Goal: Information Seeking & Learning: Learn about a topic

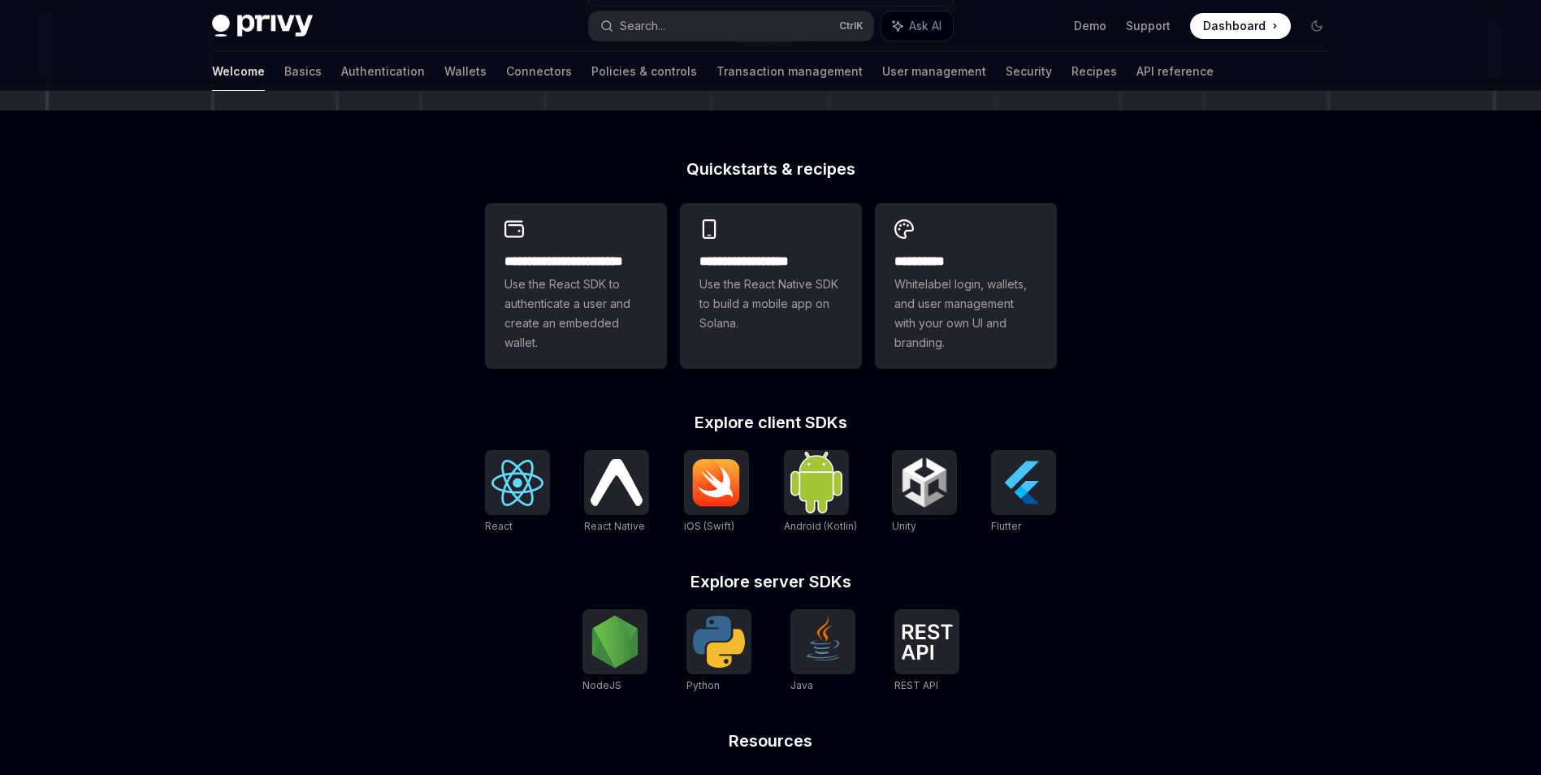
scroll to position [110, 0]
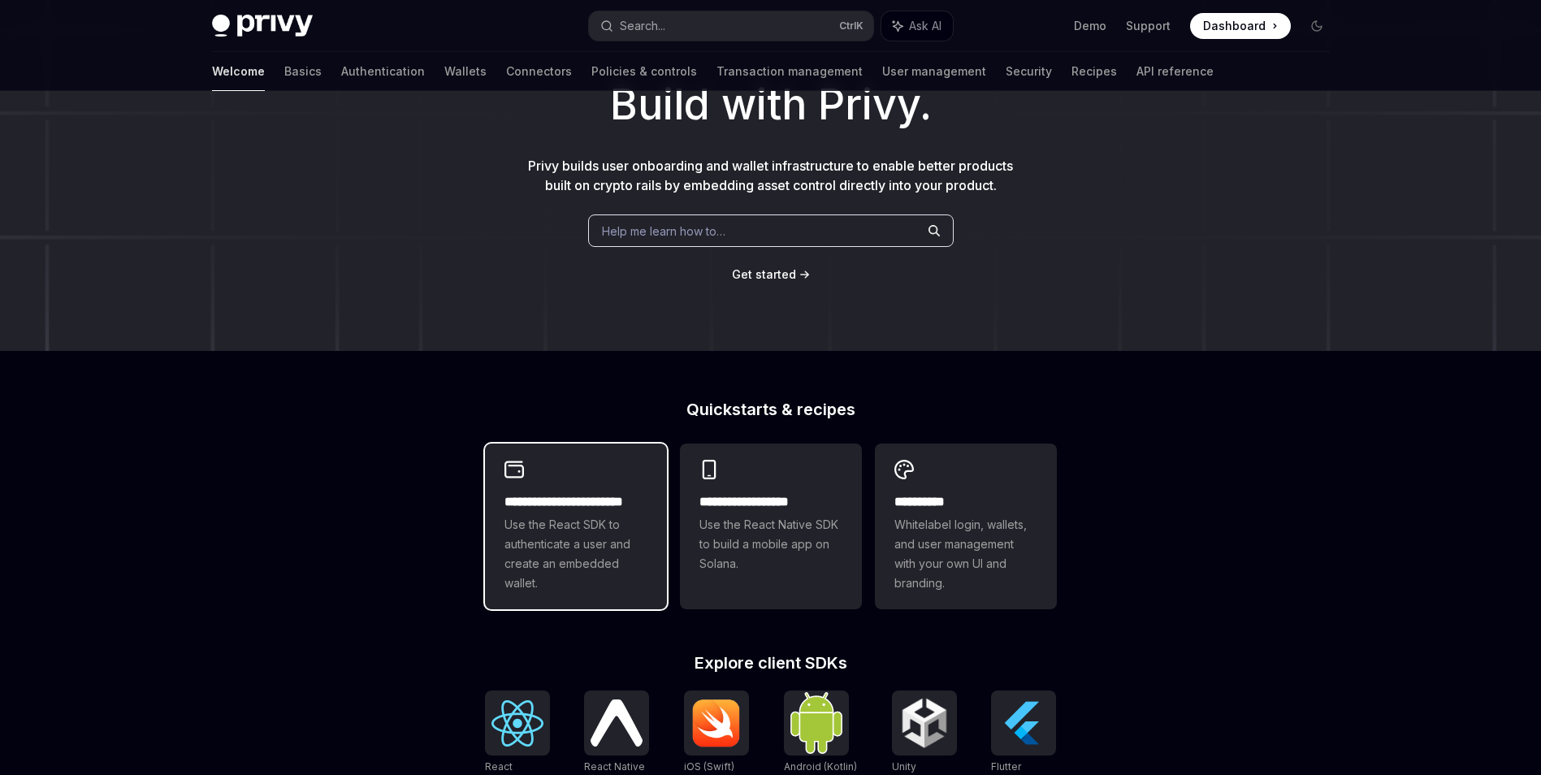
click at [607, 504] on h2 "**********" at bounding box center [575, 501] width 143 height 19
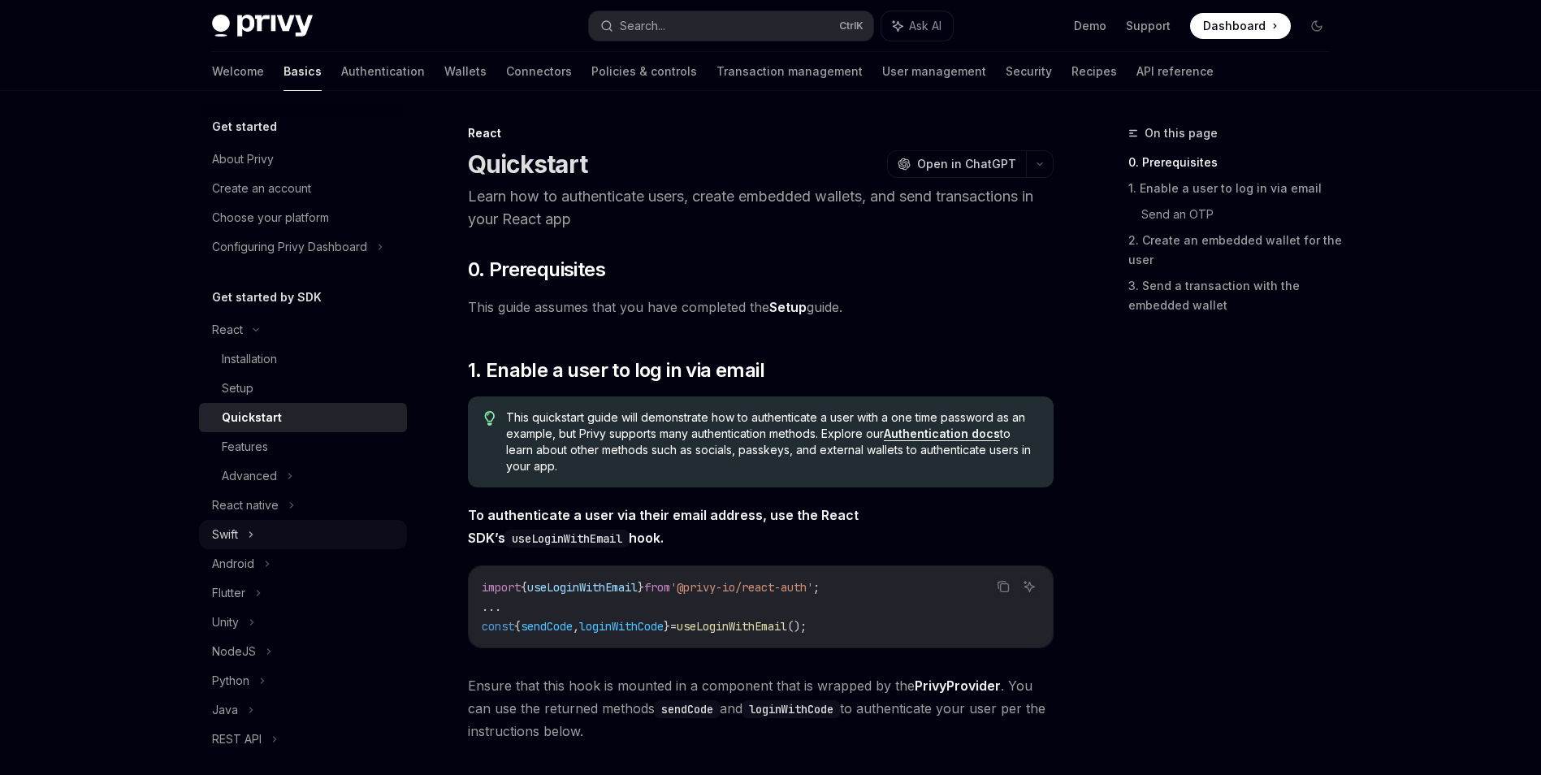
click at [316, 531] on div "Swift" at bounding box center [303, 534] width 208 height 29
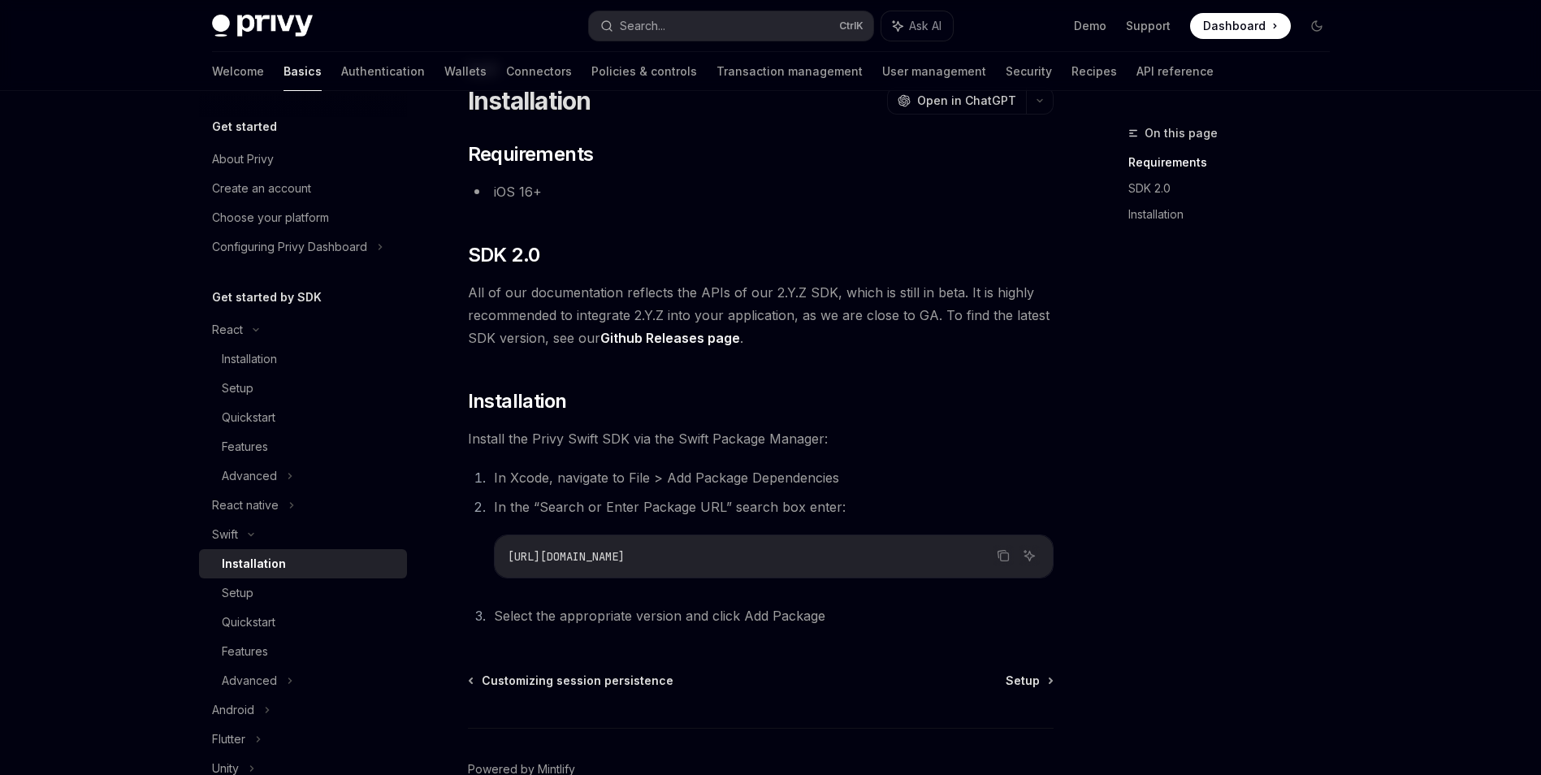
scroll to position [157, 0]
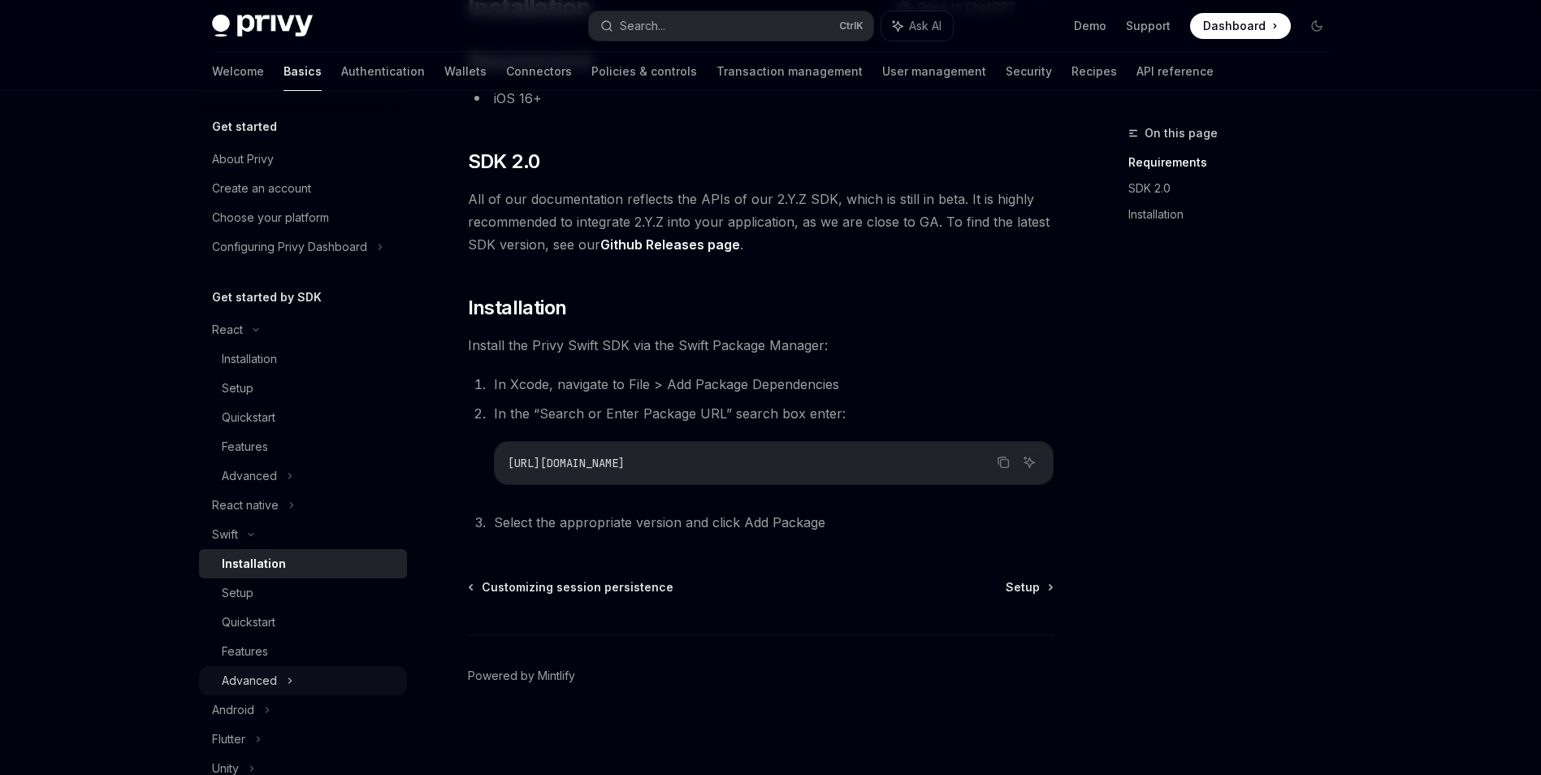
click at [282, 685] on div "Advanced" at bounding box center [303, 680] width 208 height 29
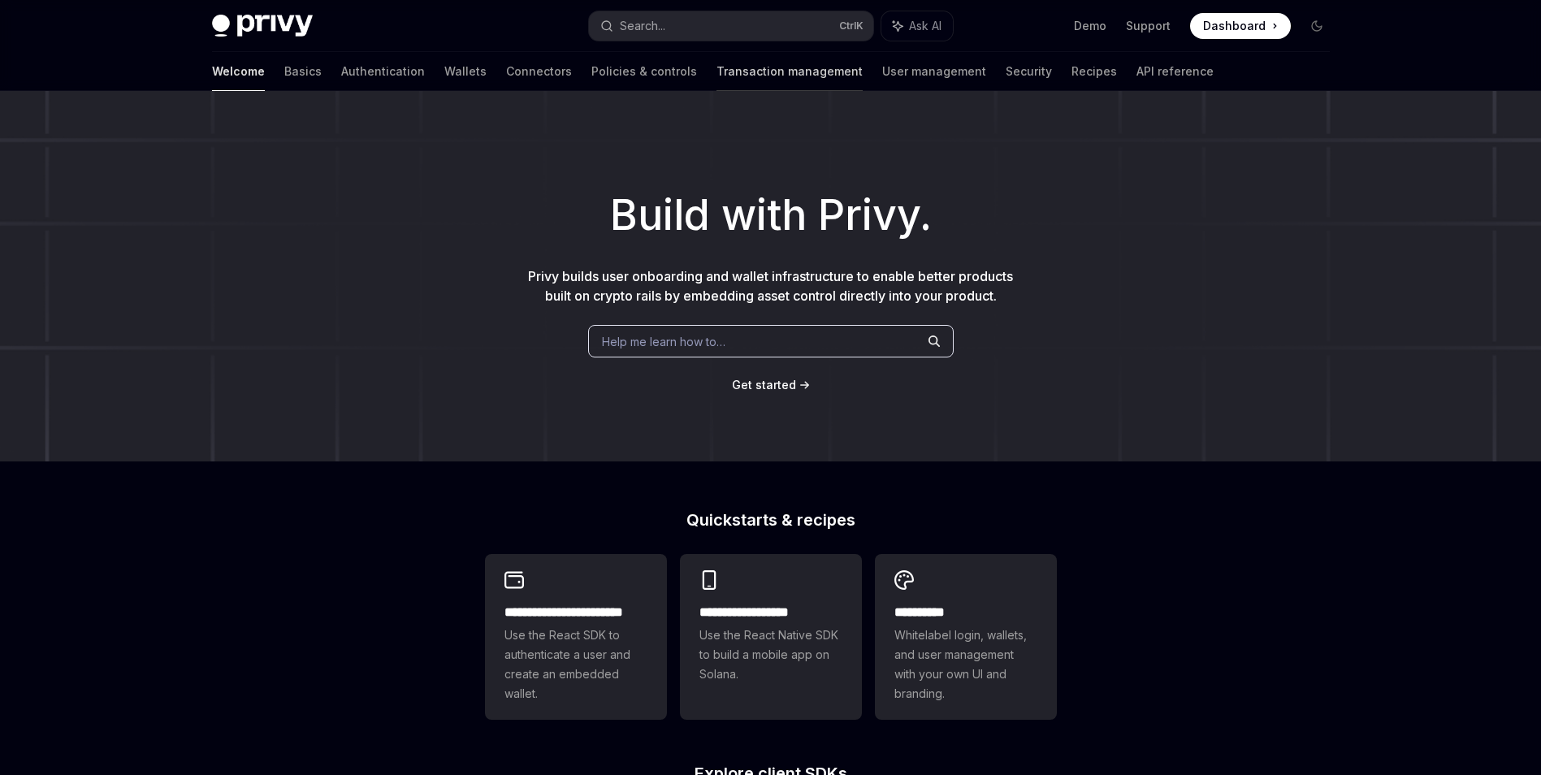
click at [716, 71] on link "Transaction management" at bounding box center [789, 71] width 146 height 39
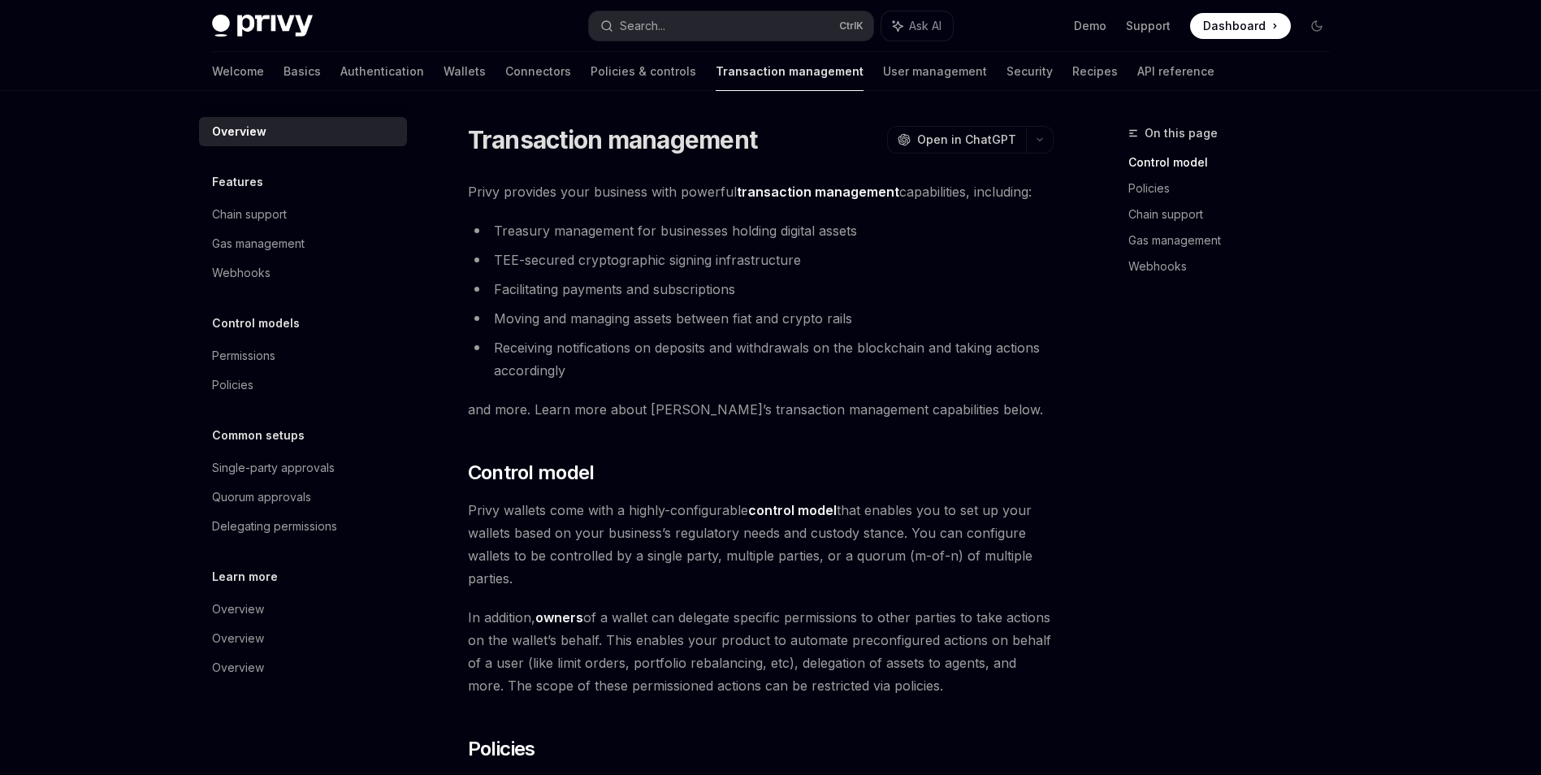
type textarea "*"
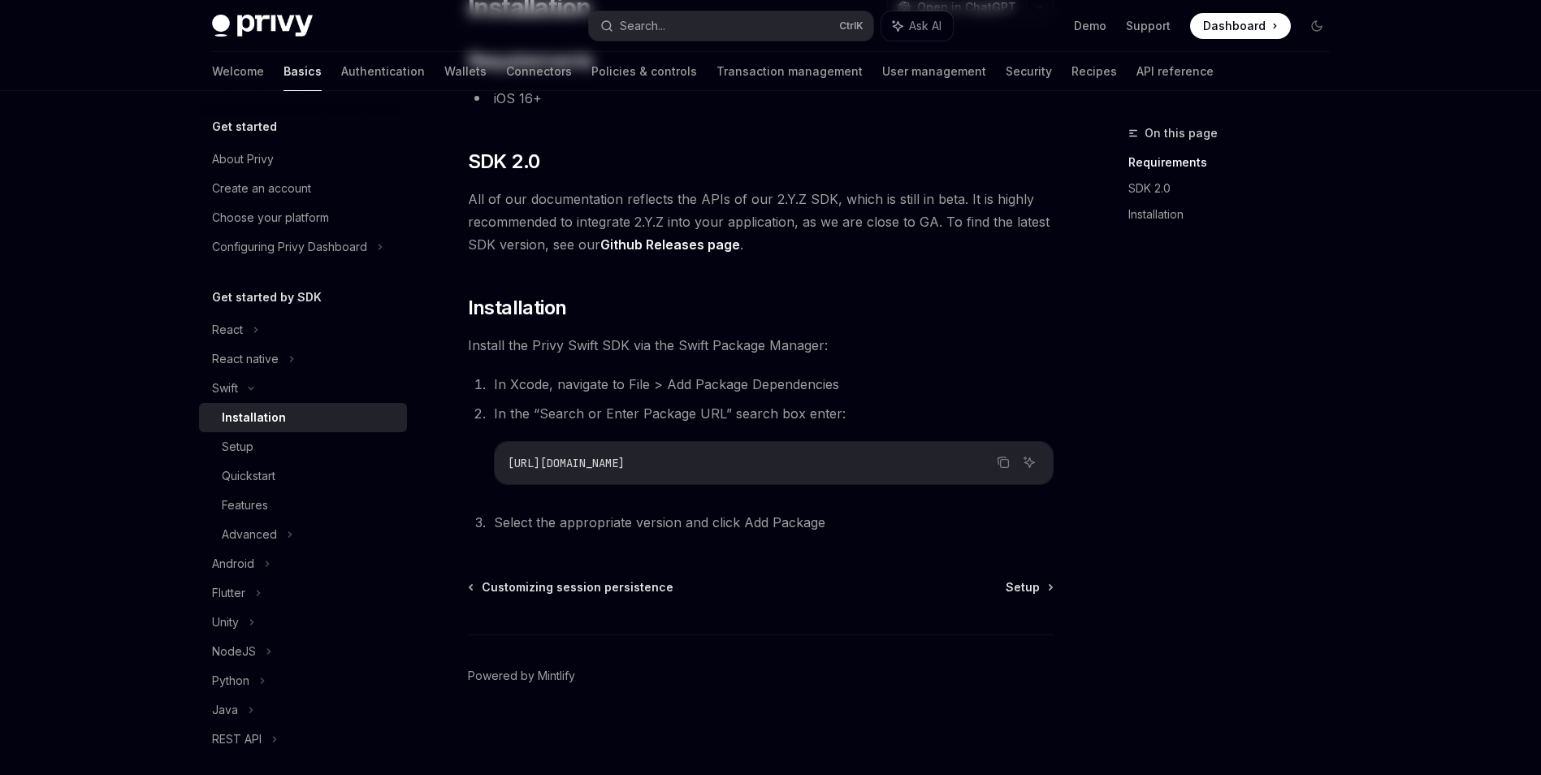
scroll to position [157, 0]
